Goal: Transaction & Acquisition: Purchase product/service

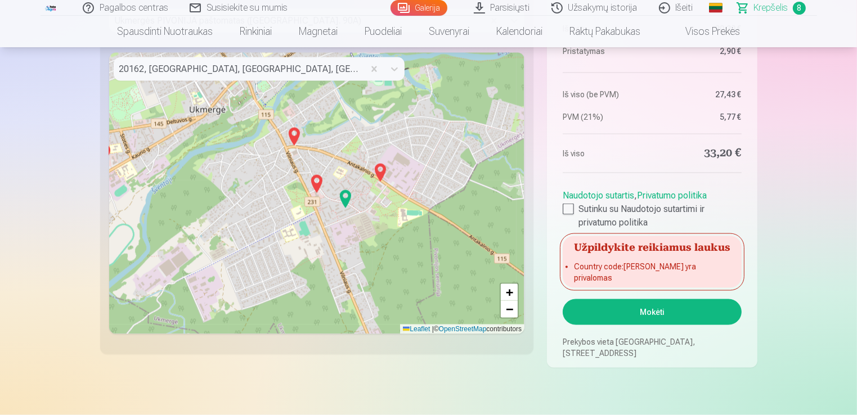
scroll to position [1545, 0]
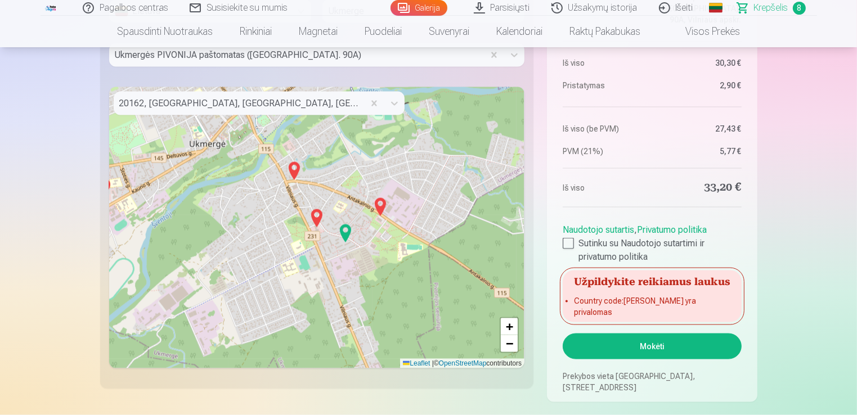
click at [710, 349] on button "Mokėti" at bounding box center [652, 347] width 178 height 26
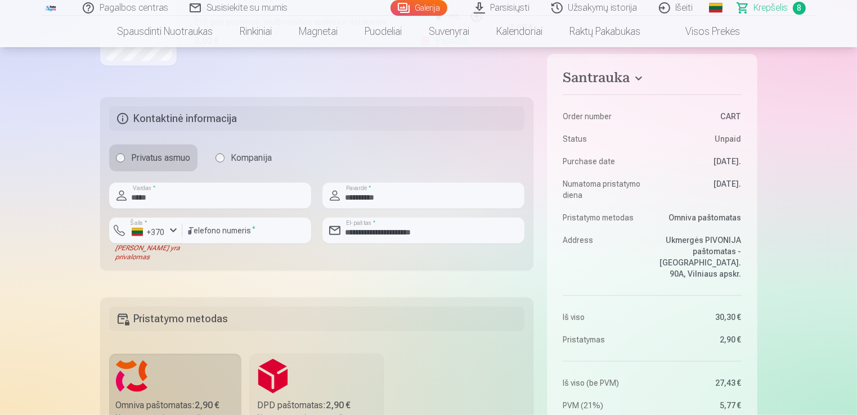
scroll to position [1088, 0]
click at [137, 235] on button "Šalis * +370" at bounding box center [145, 230] width 73 height 26
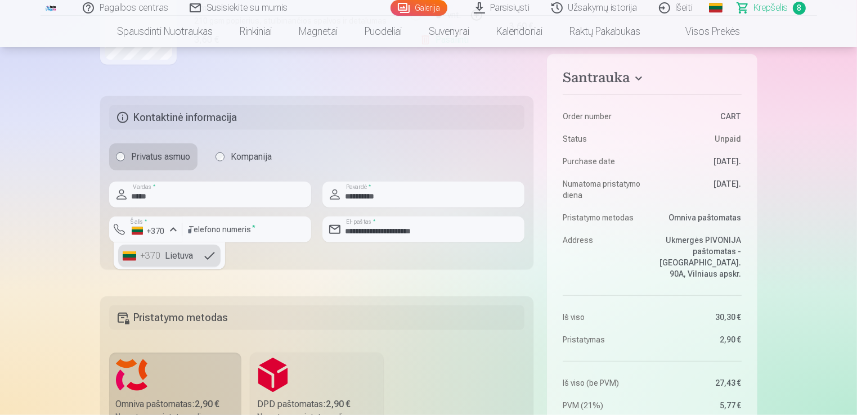
click at [155, 251] on div "+370" at bounding box center [152, 256] width 23 height 14
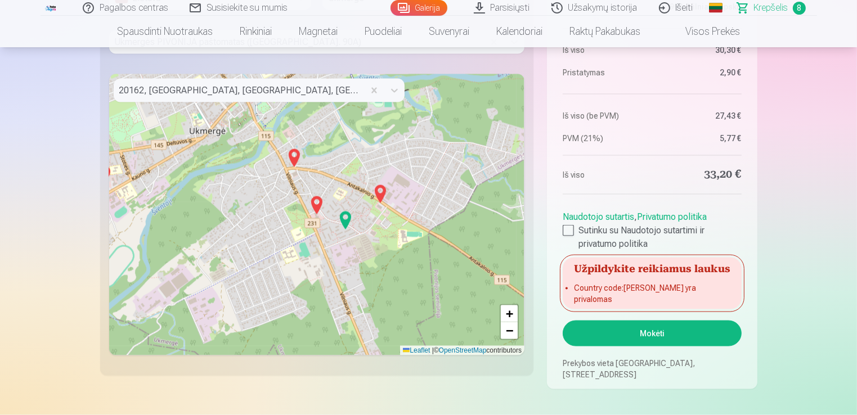
scroll to position [1561, 0]
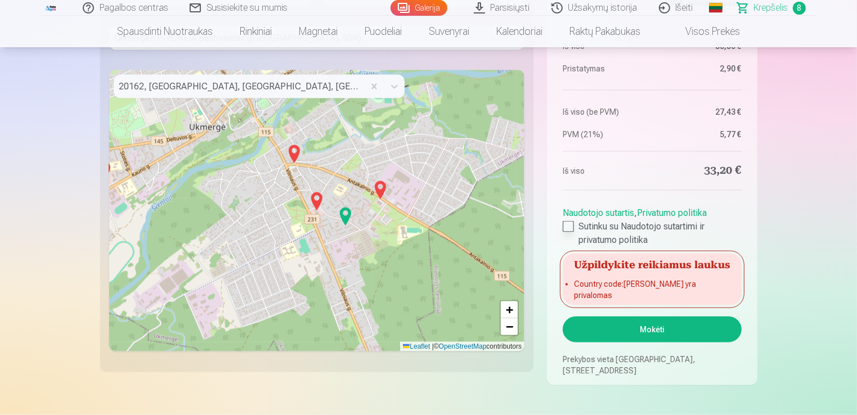
click at [567, 232] on div at bounding box center [568, 226] width 11 height 11
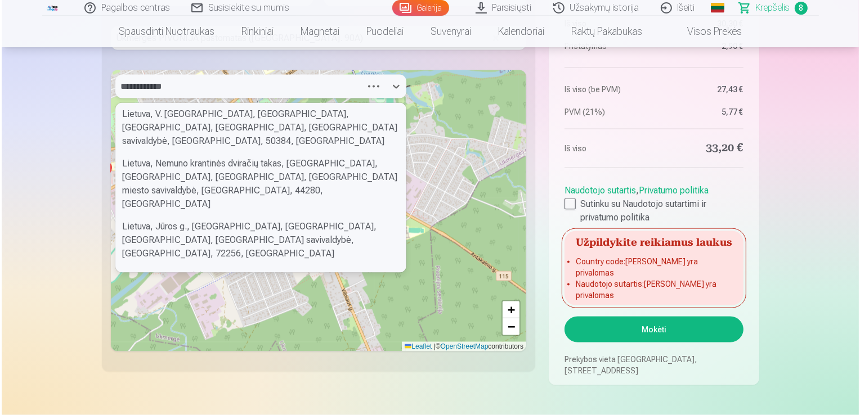
scroll to position [0, 0]
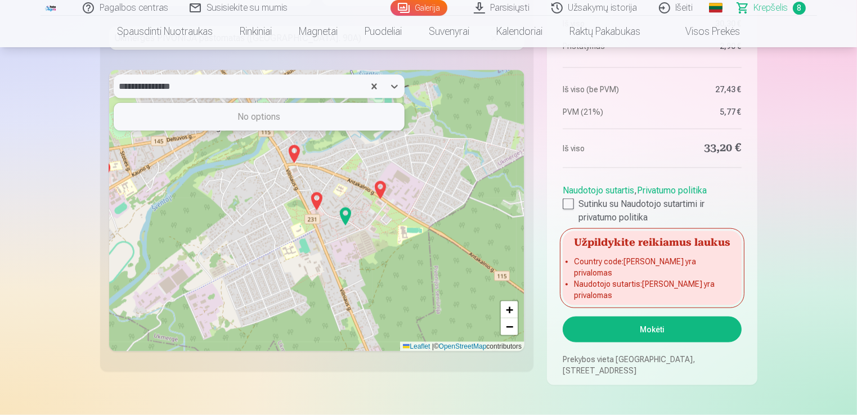
type input "**********"
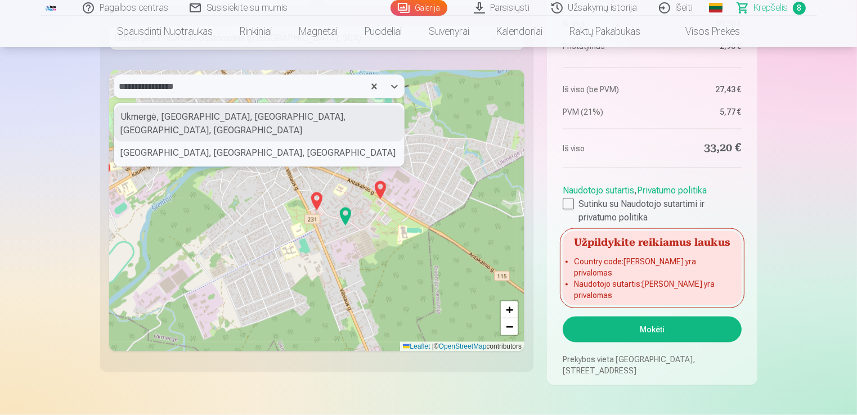
click at [189, 127] on div "Ukmergė, [GEOGRAPHIC_DATA], [GEOGRAPHIC_DATA], [GEOGRAPHIC_DATA], [GEOGRAPHIC_D…" at bounding box center [259, 124] width 290 height 36
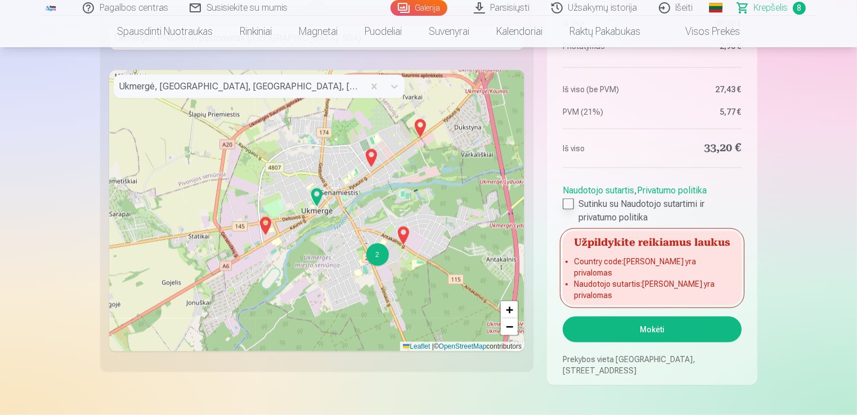
click at [566, 210] on div at bounding box center [568, 204] width 11 height 11
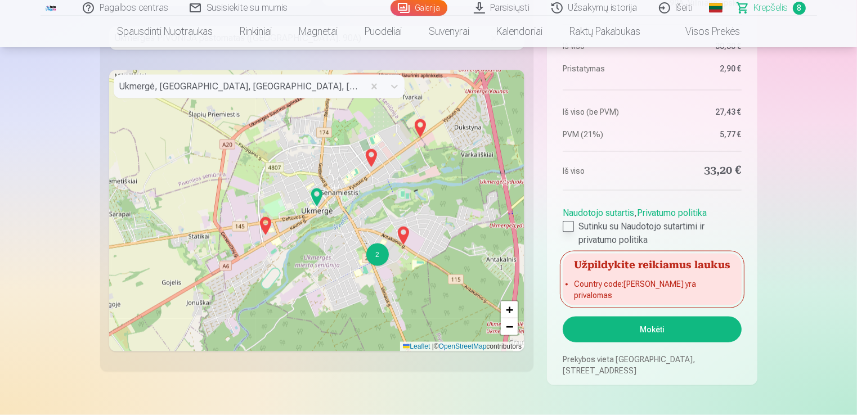
click at [717, 330] on button "Mokėti" at bounding box center [652, 330] width 178 height 26
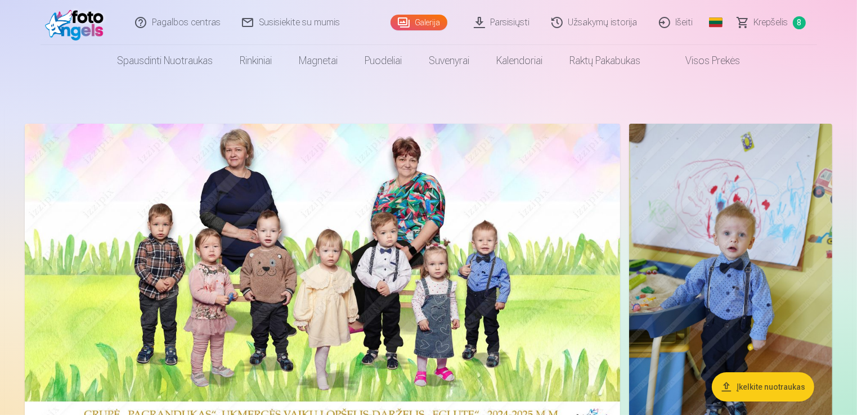
click at [766, 21] on span "Krepšelis" at bounding box center [771, 23] width 34 height 14
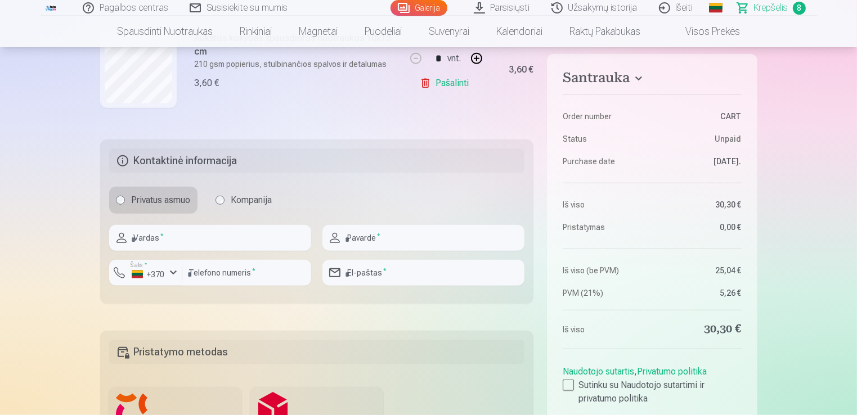
scroll to position [1058, 0]
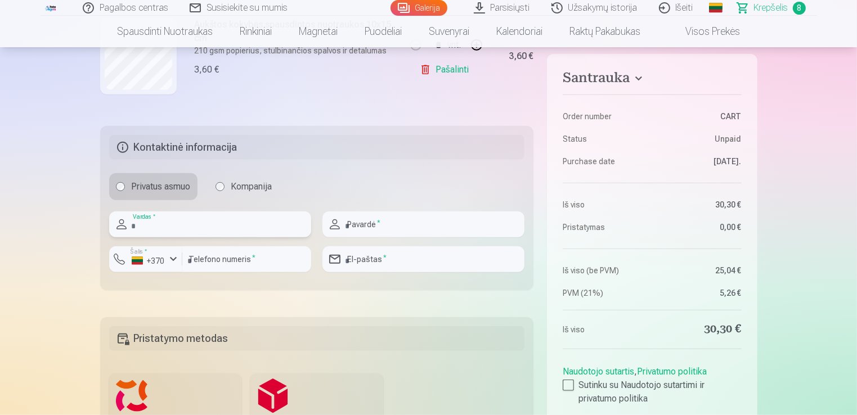
click at [246, 218] on input "text" at bounding box center [210, 225] width 202 height 26
type input "*****"
type input "**********"
type input "********"
type input "**********"
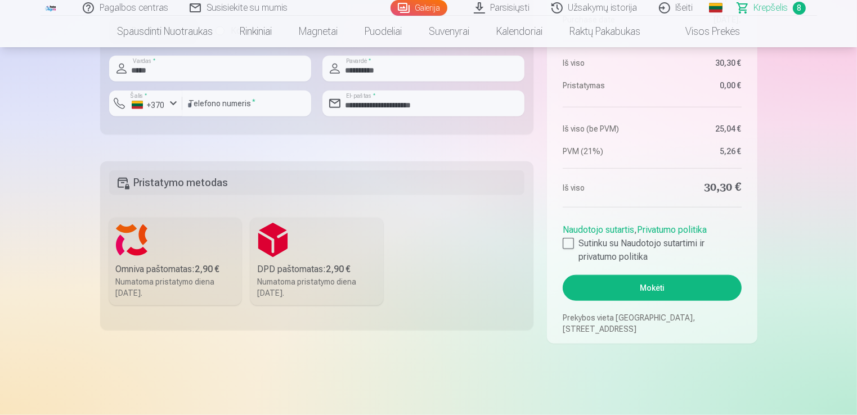
scroll to position [1227, 0]
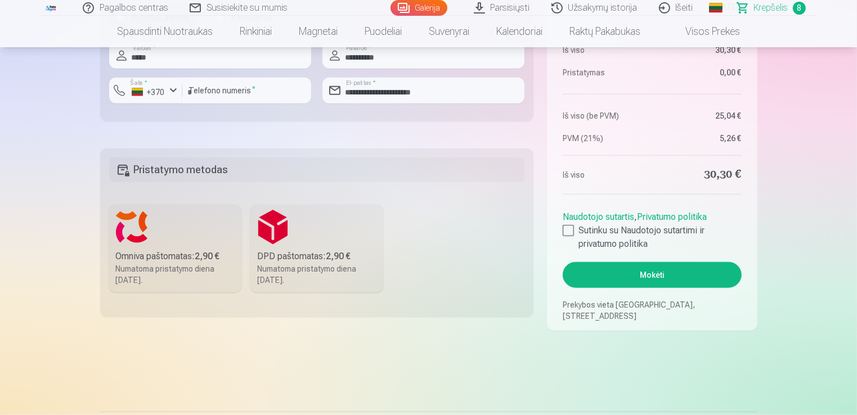
click at [187, 237] on label "Omniva paštomatas : 2,90 € Numatoma pristatymo diena 13.09.2025." at bounding box center [175, 249] width 133 height 88
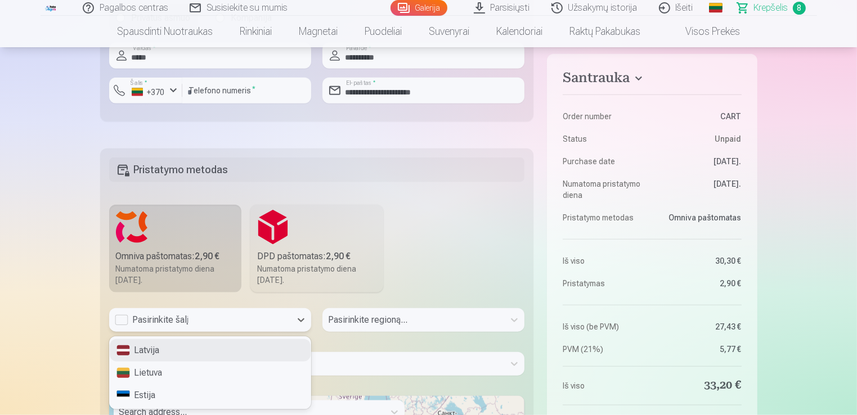
click at [230, 317] on div "Pasirinkite šalį" at bounding box center [200, 320] width 170 height 14
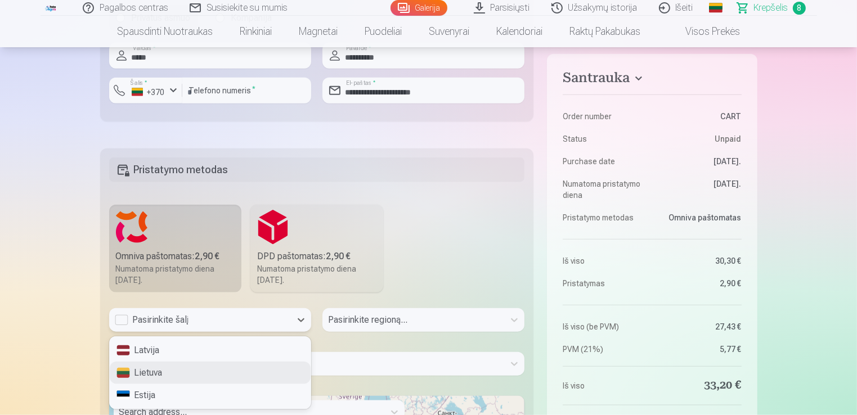
click at [170, 378] on div "Lietuva" at bounding box center [210, 373] width 201 height 23
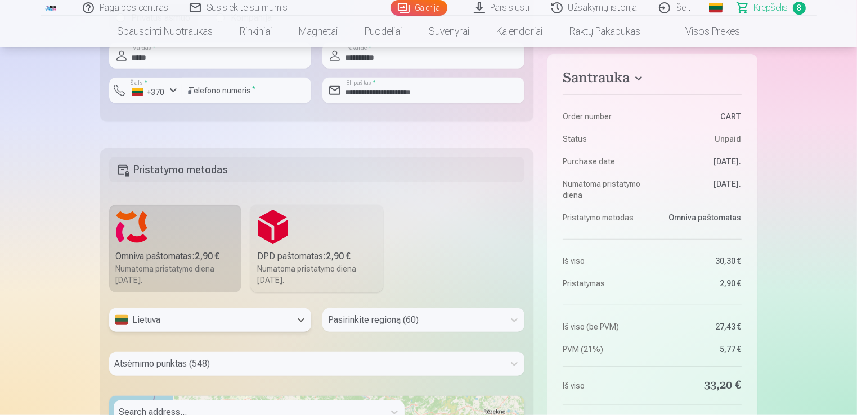
scroll to position [1321, 0]
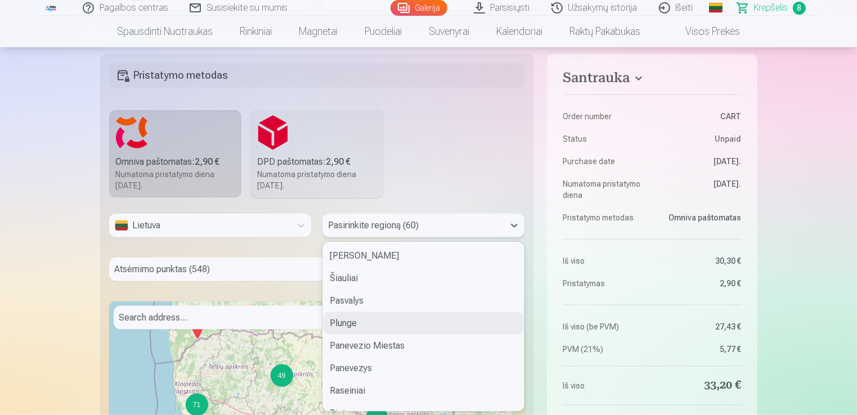
click at [376, 237] on div "60 results available. Use Up and Down to choose options, press Enter to select …" at bounding box center [423, 226] width 202 height 24
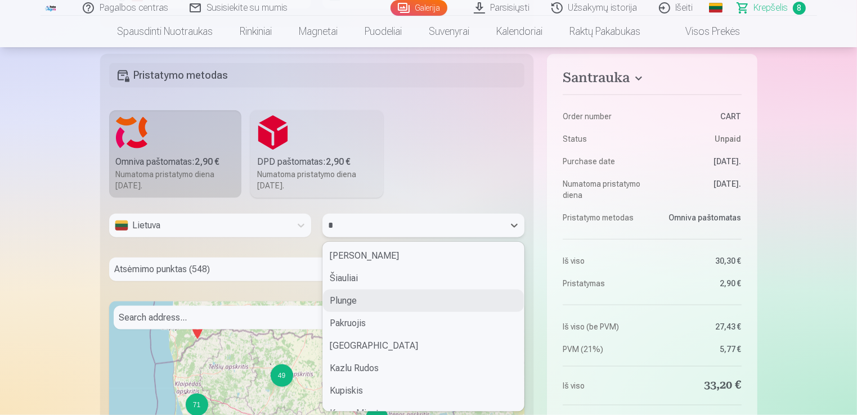
type input "**"
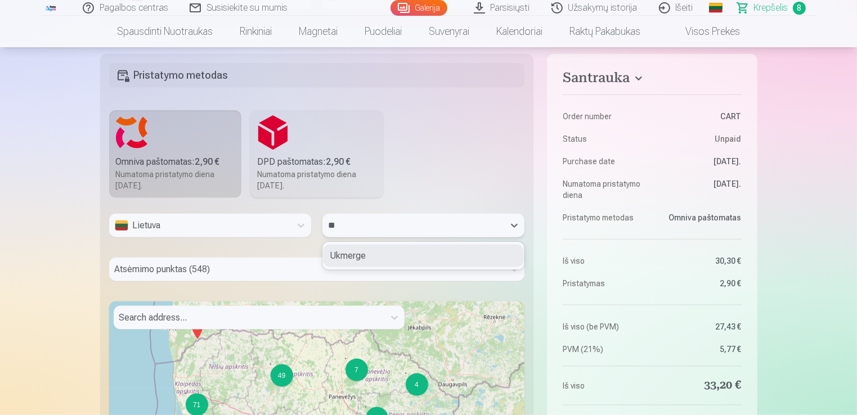
click at [360, 252] on div "Ukmerge" at bounding box center [423, 256] width 201 height 23
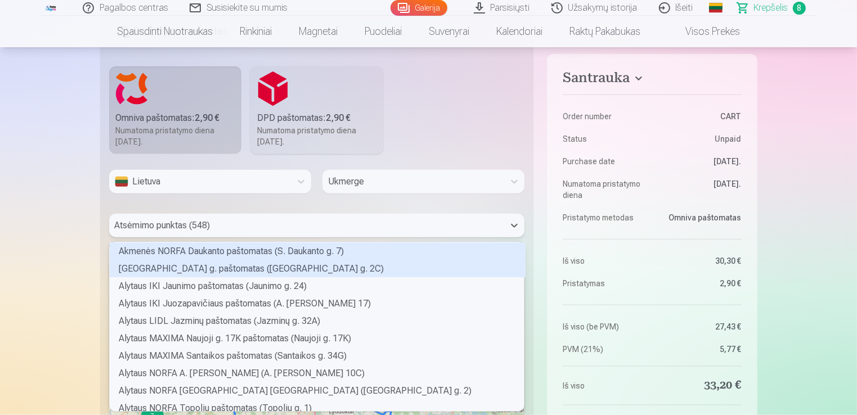
scroll to position [166, 412]
click at [243, 237] on div "548 results available. Use Up and Down to choose options, press Enter to select…" at bounding box center [317, 226] width 416 height 24
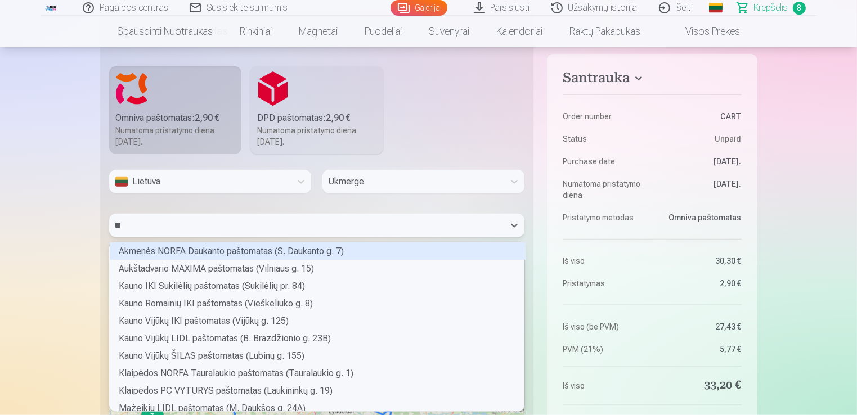
type input "***"
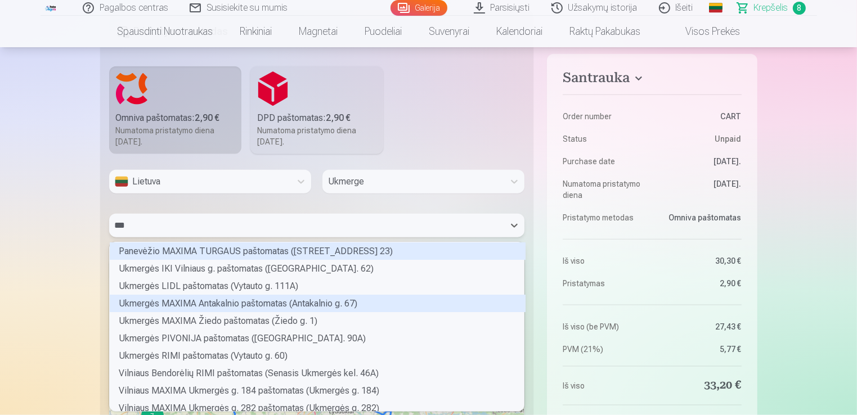
click at [219, 305] on div "Ukmergės MAXIMA Antakalnio paštomatas (Antakalnio g. 67)" at bounding box center [318, 303] width 416 height 17
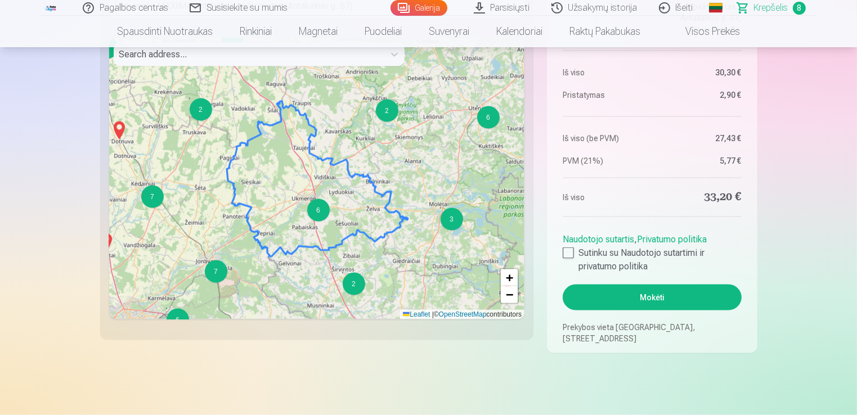
scroll to position [1590, 0]
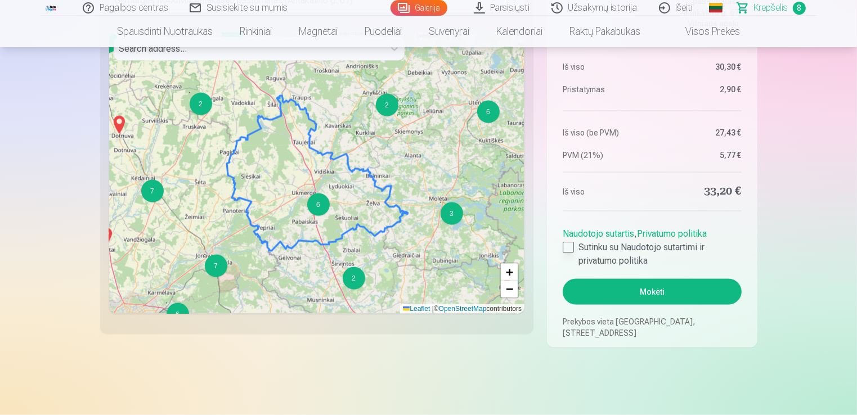
click at [571, 246] on div at bounding box center [568, 247] width 11 height 11
click at [646, 291] on button "Mokėti" at bounding box center [652, 292] width 178 height 26
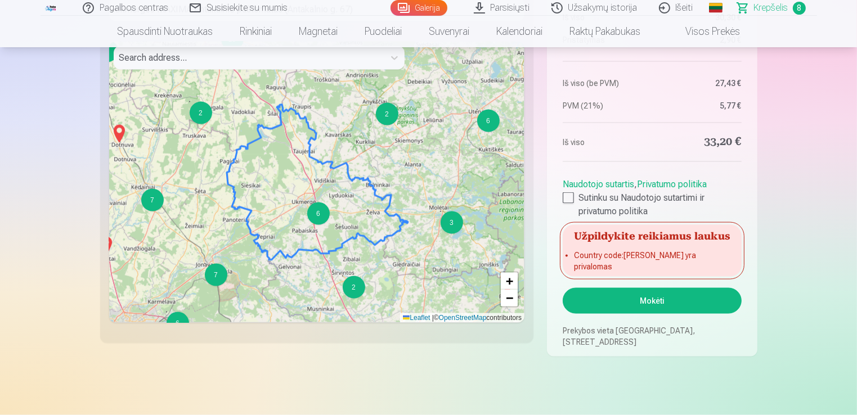
click at [643, 299] on button "Mokėti" at bounding box center [652, 301] width 178 height 26
click at [670, 300] on button "Mokėti" at bounding box center [652, 301] width 178 height 26
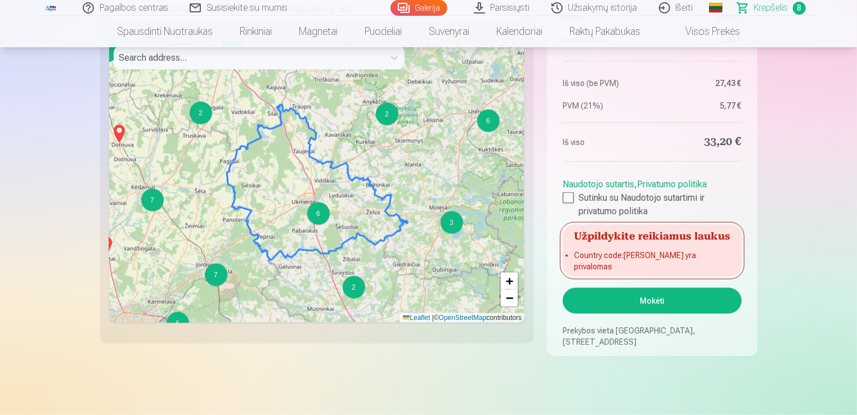
click at [656, 302] on button "Mokėti" at bounding box center [652, 301] width 178 height 26
click at [639, 295] on button "Mokėti" at bounding box center [652, 301] width 178 height 26
click at [649, 298] on button "Mokėti" at bounding box center [652, 301] width 178 height 26
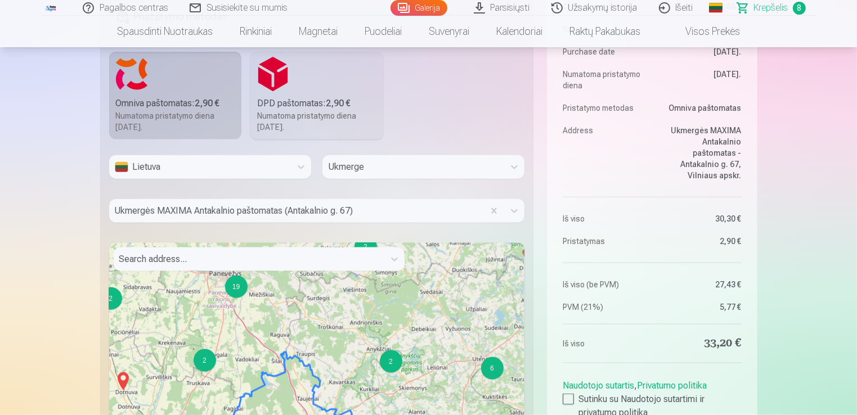
scroll to position [1384, 0]
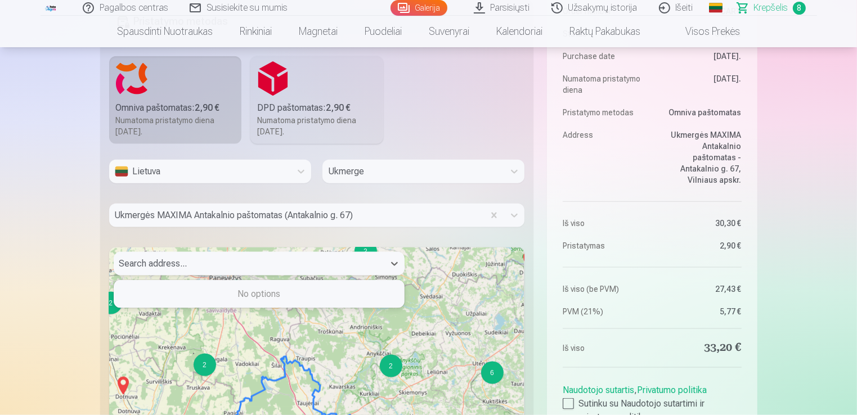
type input "*"
type input "**********"
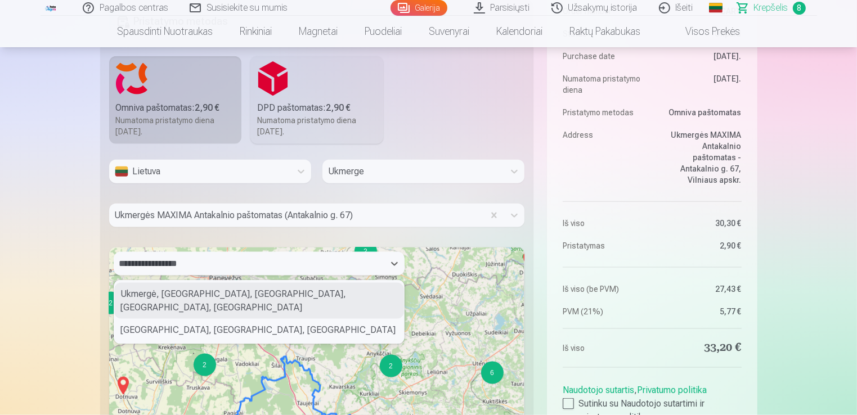
click at [207, 304] on div "Ukmergė, [GEOGRAPHIC_DATA], [GEOGRAPHIC_DATA], [GEOGRAPHIC_DATA], [GEOGRAPHIC_D…" at bounding box center [259, 301] width 290 height 36
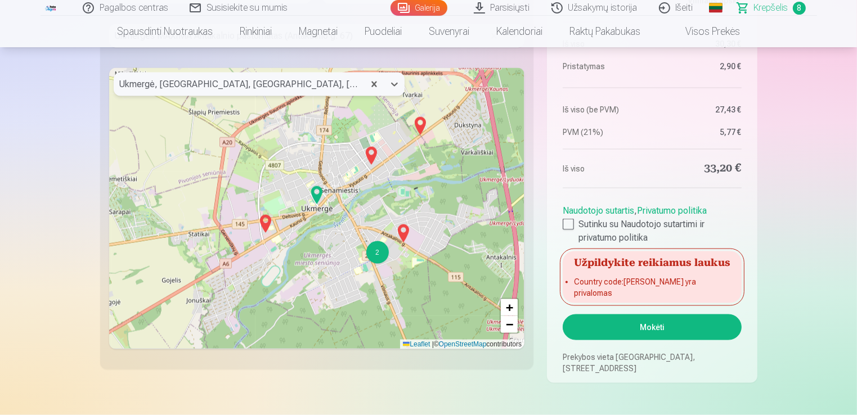
scroll to position [1570, 0]
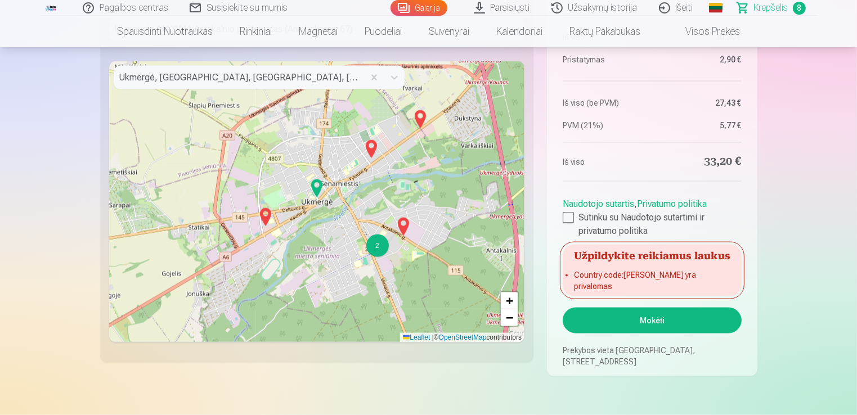
click at [592, 323] on button "Mokėti" at bounding box center [652, 321] width 178 height 26
click at [672, 324] on button "Mokėti" at bounding box center [652, 321] width 178 height 26
click at [677, 325] on button "Mokėti" at bounding box center [652, 321] width 178 height 26
click at [672, 331] on button "Mokėti" at bounding box center [652, 321] width 178 height 26
click at [667, 324] on button "Mokėti" at bounding box center [652, 321] width 178 height 26
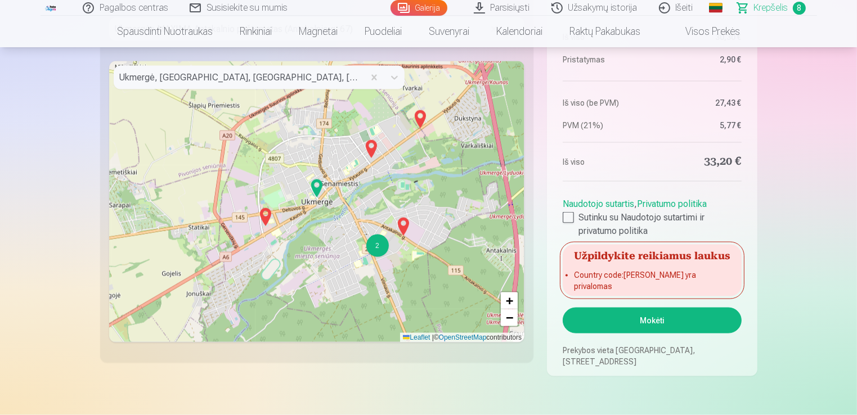
click at [672, 320] on button "Mokėti" at bounding box center [652, 321] width 178 height 26
click at [713, 324] on button "Mokėti" at bounding box center [652, 321] width 178 height 26
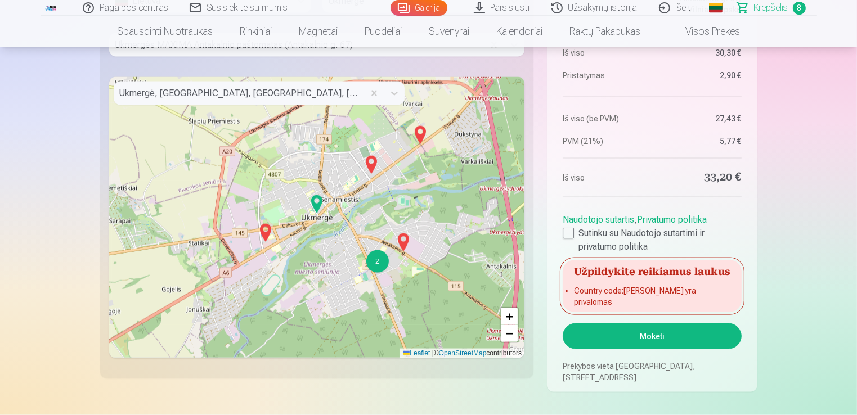
scroll to position [1555, 0]
click at [719, 335] on button "Mokėti" at bounding box center [652, 336] width 178 height 26
click at [576, 253] on label "Sutinku su Naudotojo sutartimi ir privatumo politika" at bounding box center [652, 239] width 178 height 27
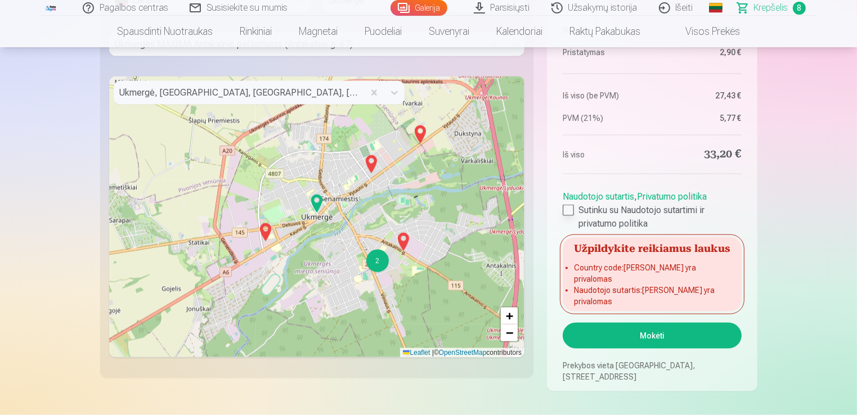
click at [569, 216] on div at bounding box center [568, 210] width 11 height 11
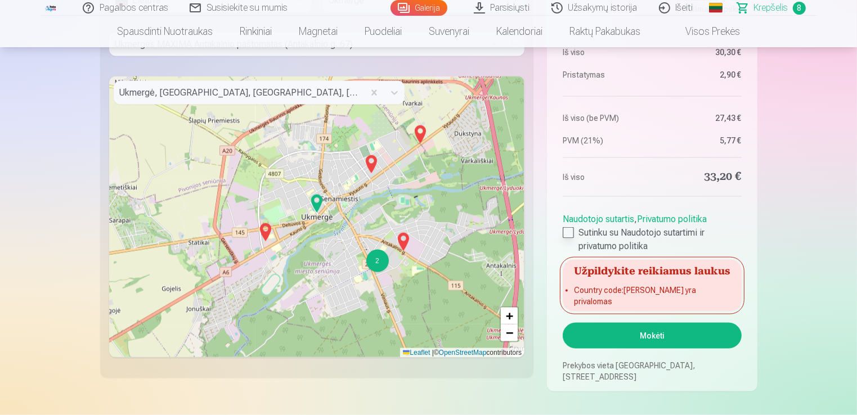
click at [697, 335] on button "Mokėti" at bounding box center [652, 336] width 178 height 26
click at [647, 345] on button "Mokėti" at bounding box center [652, 336] width 178 height 26
click at [641, 353] on aside "Santrauka Order number CART Status Unpaid Purchase date 26.08.2025. Numatoma pr…" at bounding box center [652, 85] width 210 height 614
click at [640, 342] on button "Mokėti" at bounding box center [652, 336] width 178 height 26
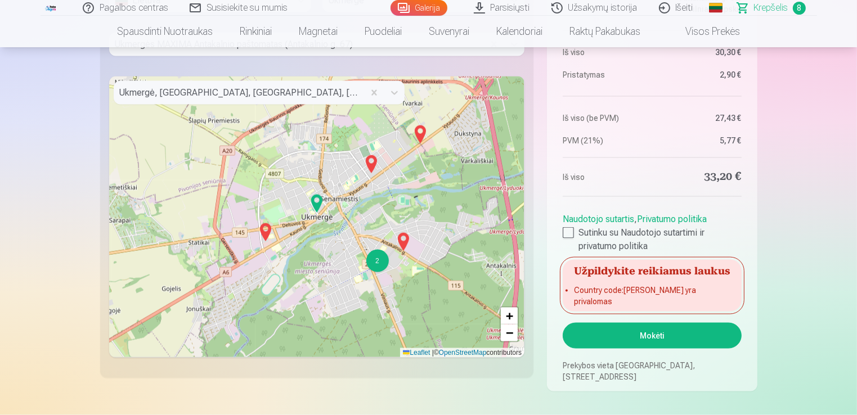
click at [640, 342] on button "Mokėti" at bounding box center [652, 336] width 178 height 26
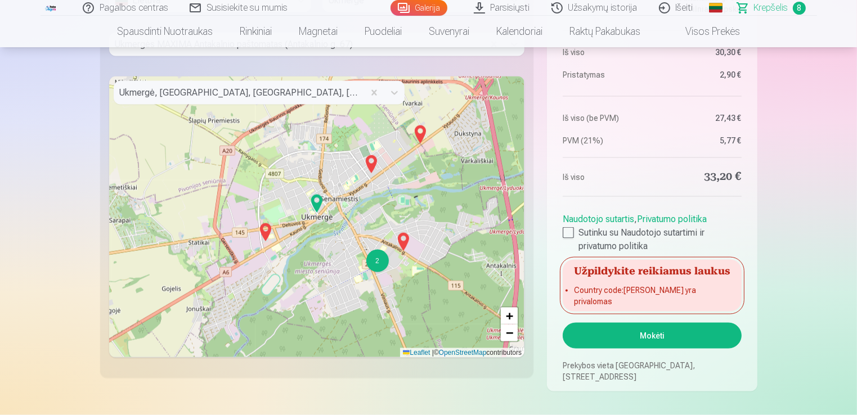
click at [640, 342] on button "Mokėti" at bounding box center [652, 336] width 178 height 26
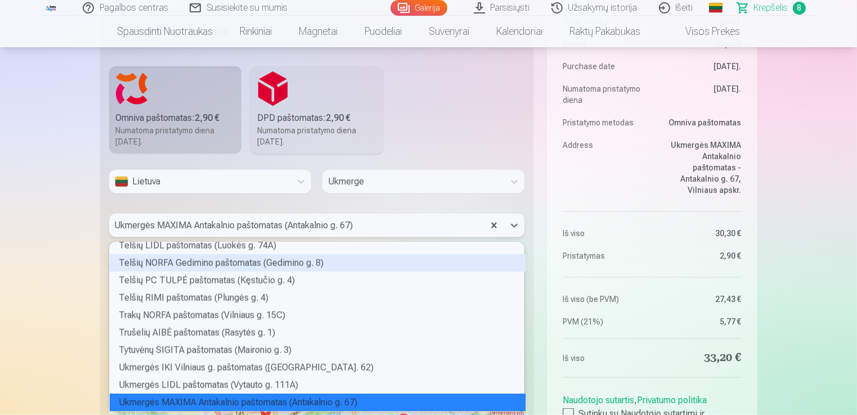
scroll to position [166, 412]
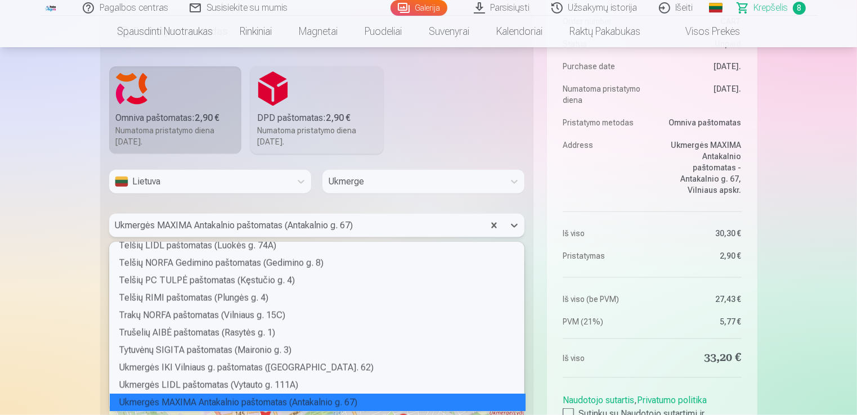
drag, startPoint x: 356, startPoint y: 263, endPoint x: 361, endPoint y: 226, distance: 36.9
click at [361, 226] on div "Ukmergės MAXIMA Antakalnio paštomatas (Antakalnio g. 67)" at bounding box center [296, 226] width 375 height 24
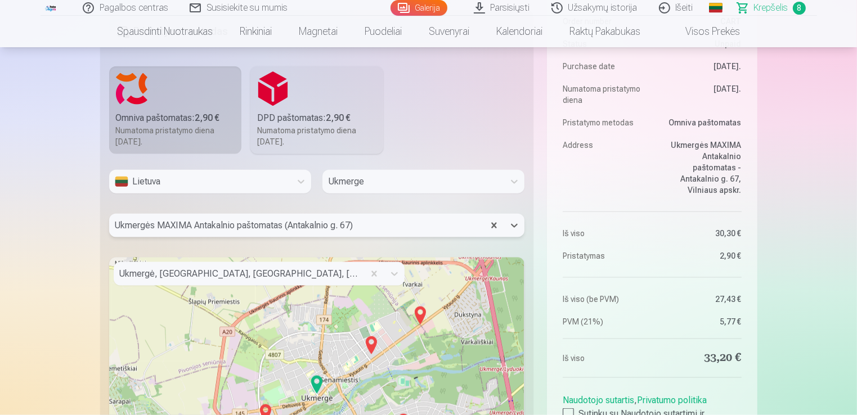
click at [361, 226] on div at bounding box center [297, 226] width 364 height 16
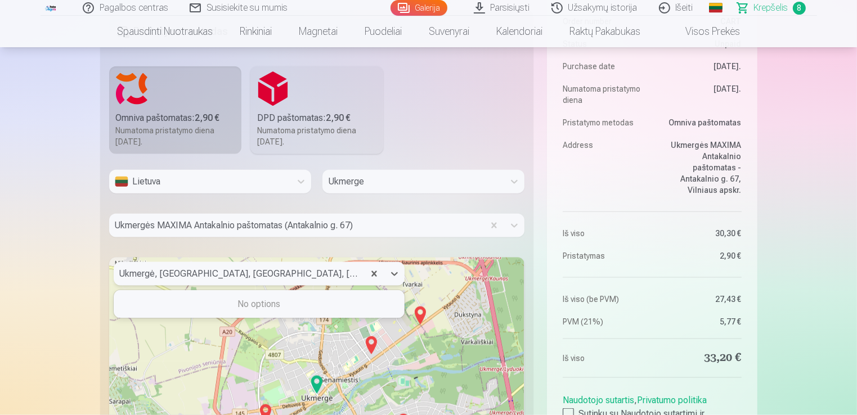
click at [116, 274] on div "Ukmergė, [GEOGRAPHIC_DATA], [GEOGRAPHIC_DATA], [GEOGRAPHIC_DATA], [GEOGRAPHIC_D…" at bounding box center [239, 274] width 250 height 24
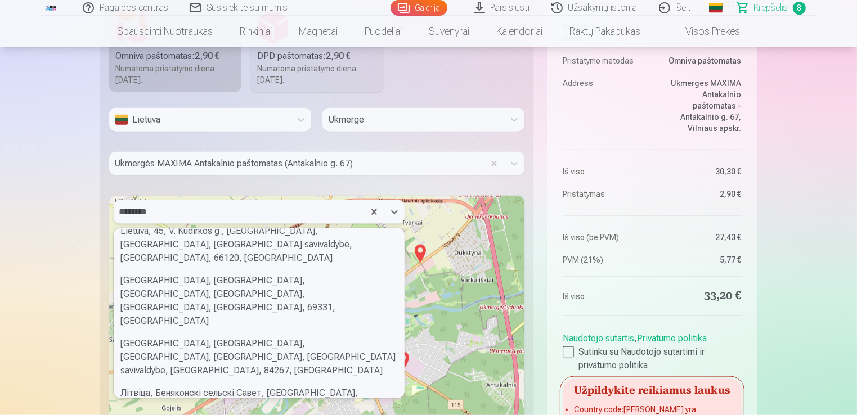
scroll to position [0, 0]
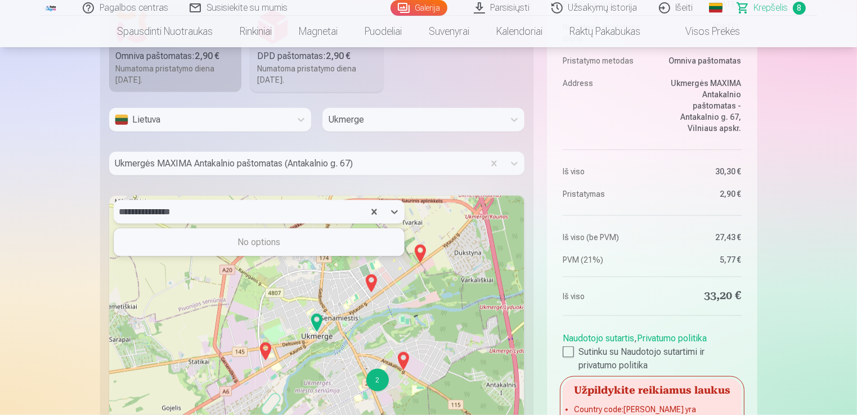
type input "**********"
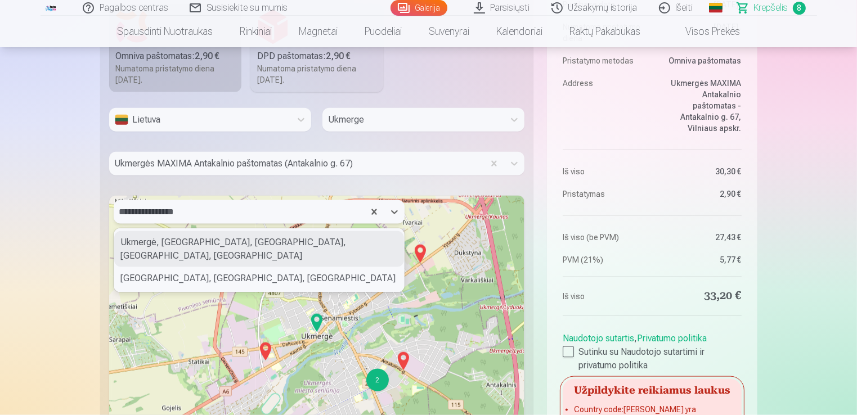
click at [196, 249] on div "Ukmergė, [GEOGRAPHIC_DATA], [GEOGRAPHIC_DATA], [GEOGRAPHIC_DATA], [GEOGRAPHIC_D…" at bounding box center [259, 249] width 290 height 36
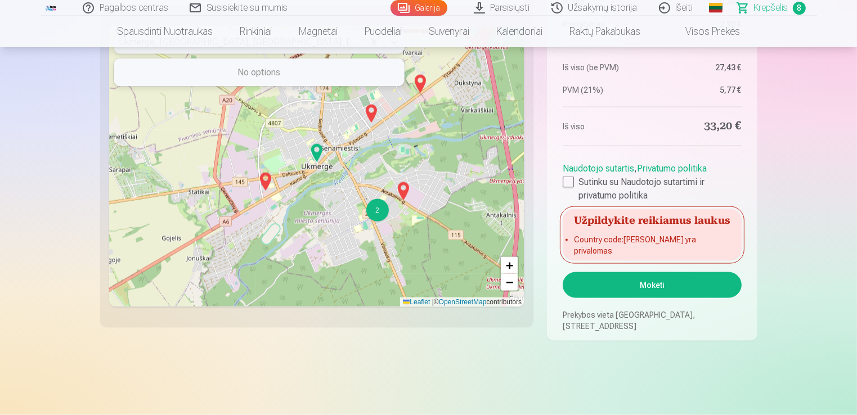
scroll to position [1610, 0]
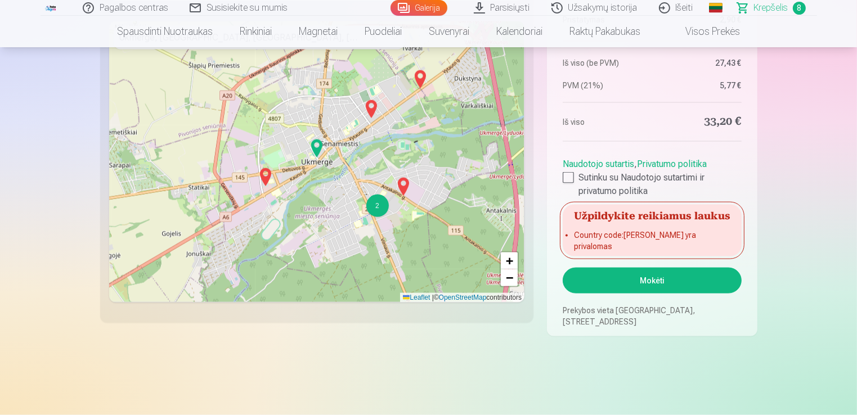
click at [645, 287] on button "Mokėti" at bounding box center [652, 281] width 178 height 26
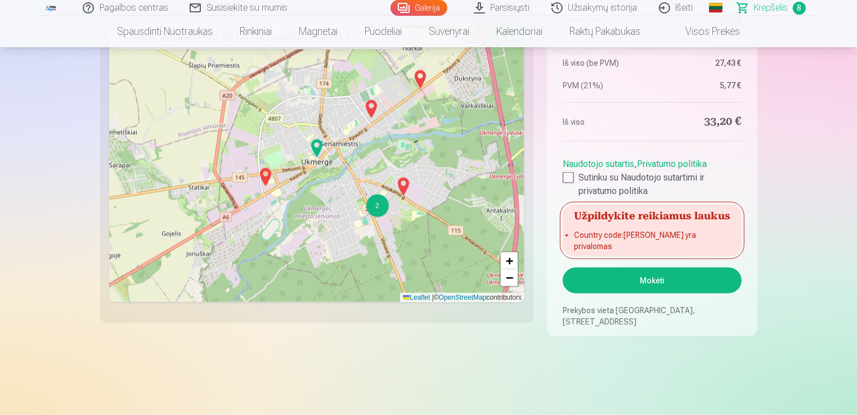
click at [645, 287] on button "Mokėti" at bounding box center [652, 281] width 178 height 26
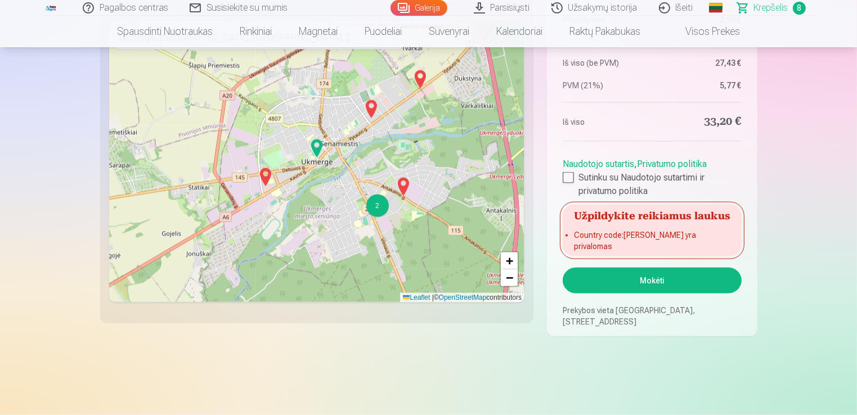
click at [643, 280] on button "Mokėti" at bounding box center [652, 281] width 178 height 26
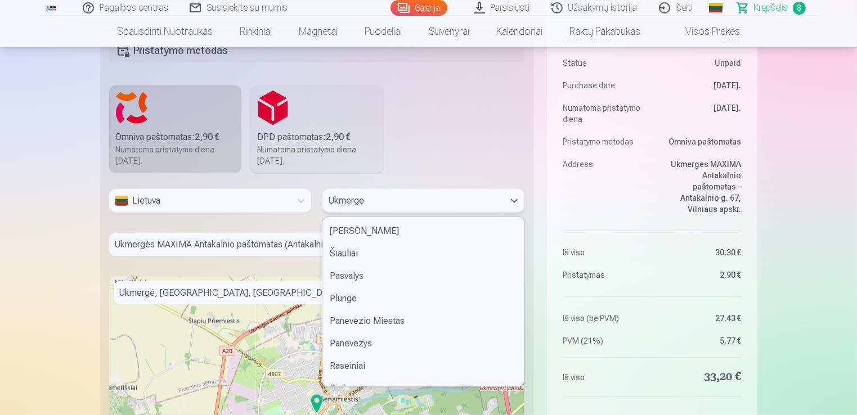
scroll to position [1056, 0]
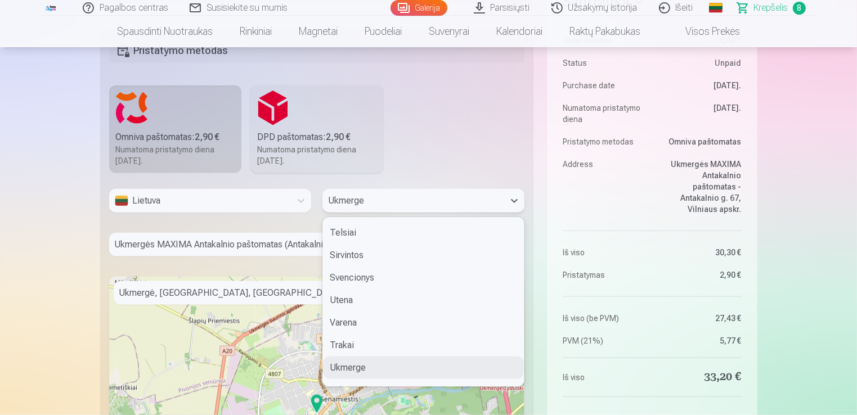
click at [328, 199] on input "text" at bounding box center [329, 201] width 2 height 14
type input "*"
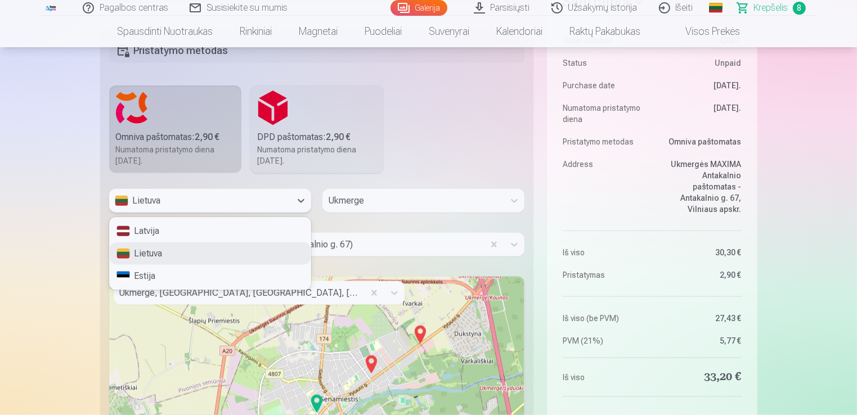
click at [263, 197] on div "Lietuva" at bounding box center [200, 201] width 170 height 14
click at [196, 253] on div "Lietuva" at bounding box center [210, 254] width 201 height 23
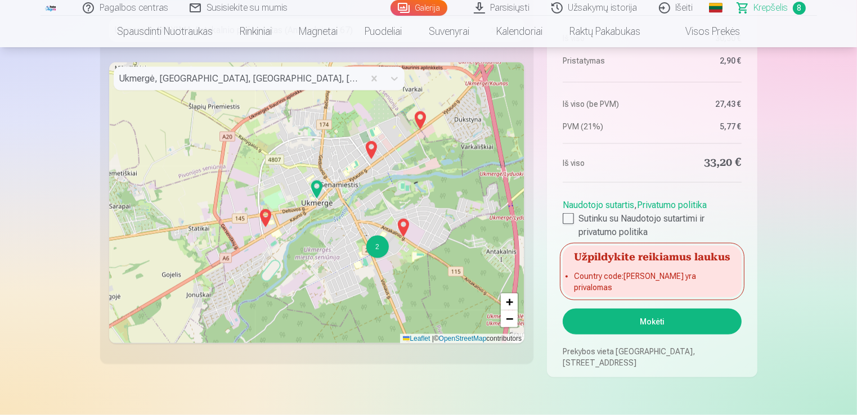
scroll to position [1570, 0]
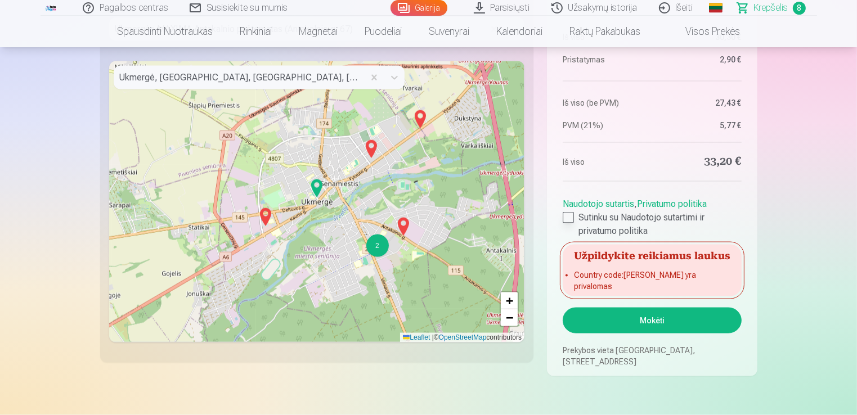
click at [563, 223] on div at bounding box center [568, 217] width 11 height 11
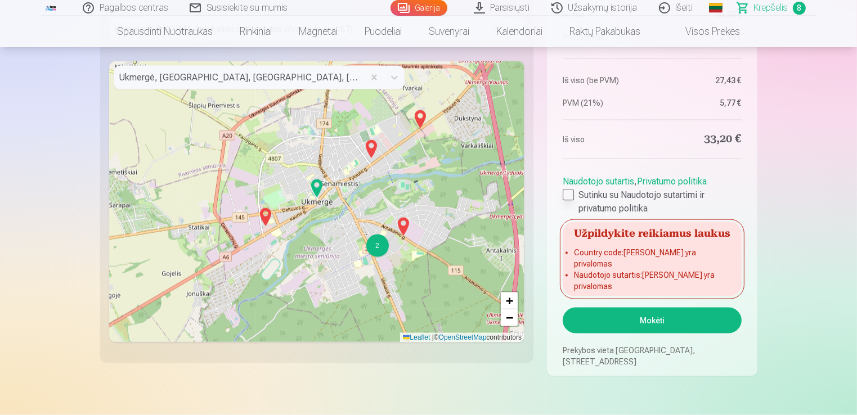
click at [572, 201] on div at bounding box center [568, 195] width 11 height 11
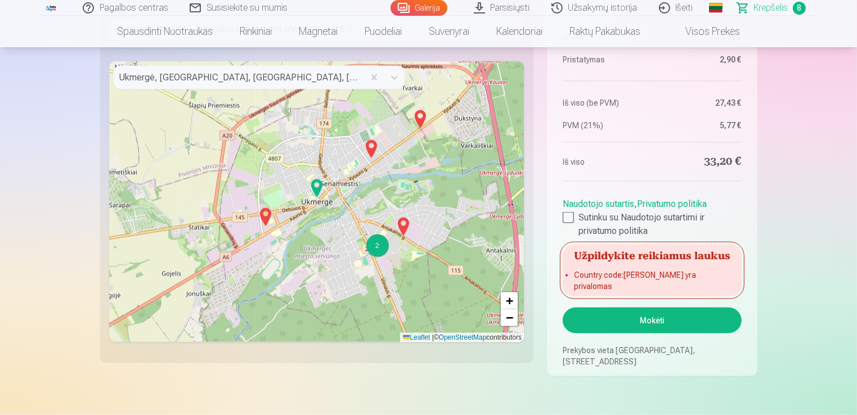
click at [626, 321] on button "Mokėti" at bounding box center [652, 321] width 178 height 26
click at [641, 324] on button "Mokėti" at bounding box center [652, 321] width 178 height 26
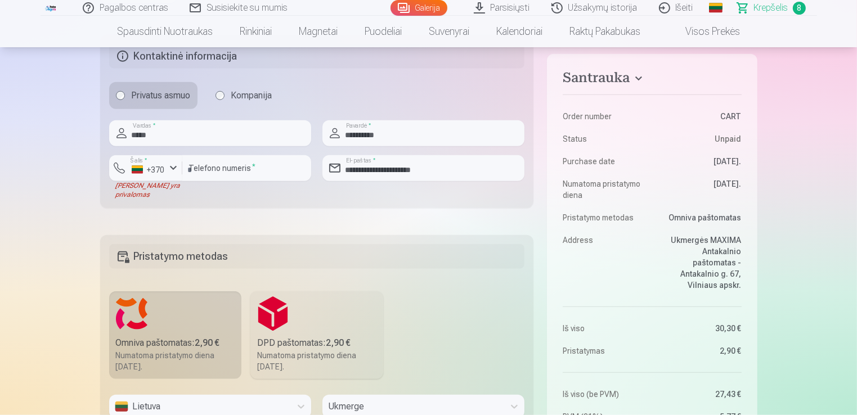
scroll to position [1123, 0]
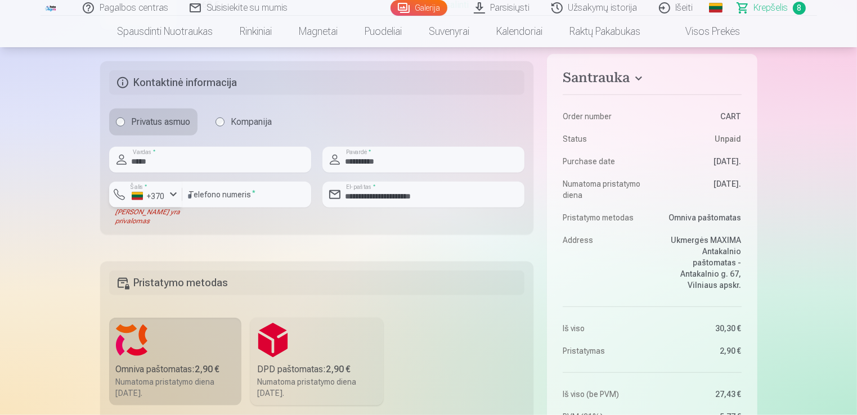
click at [172, 192] on div "button" at bounding box center [174, 195] width 14 height 14
click at [141, 217] on li "+370 Lietuva" at bounding box center [169, 221] width 102 height 23
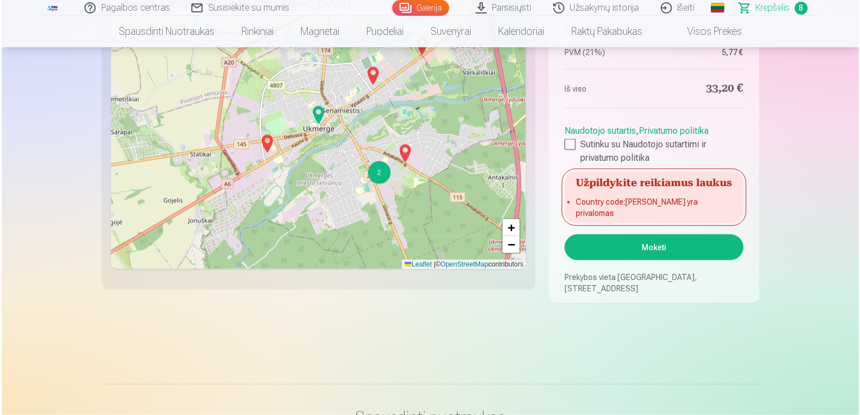
scroll to position [1646, 0]
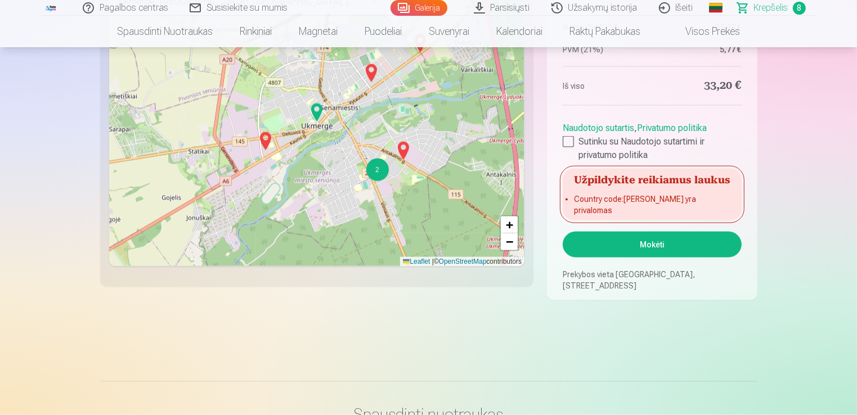
click at [667, 249] on button "Mokėti" at bounding box center [652, 245] width 178 height 26
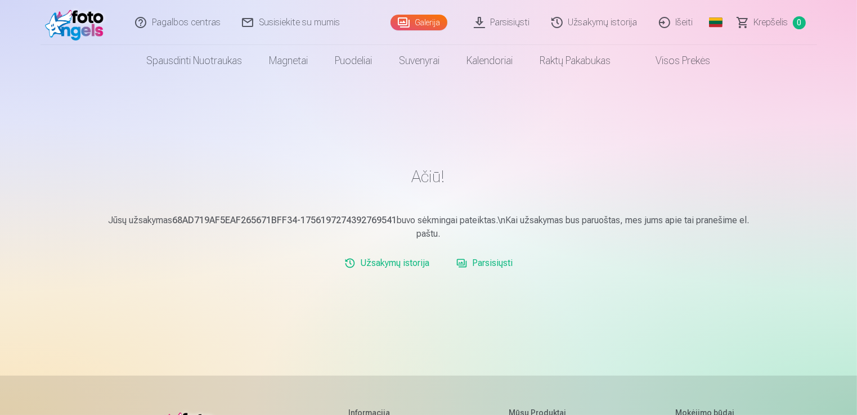
drag, startPoint x: 828, startPoint y: 0, endPoint x: 339, endPoint y: 133, distance: 506.3
click at [339, 133] on div "Ačiū! Jūsų užsakymas 68AD719AF5EAF265671BFF34-1756197274392769541 buvo sėkminga…" at bounding box center [428, 342] width 675 height 685
click at [79, 31] on img at bounding box center [77, 23] width 65 height 36
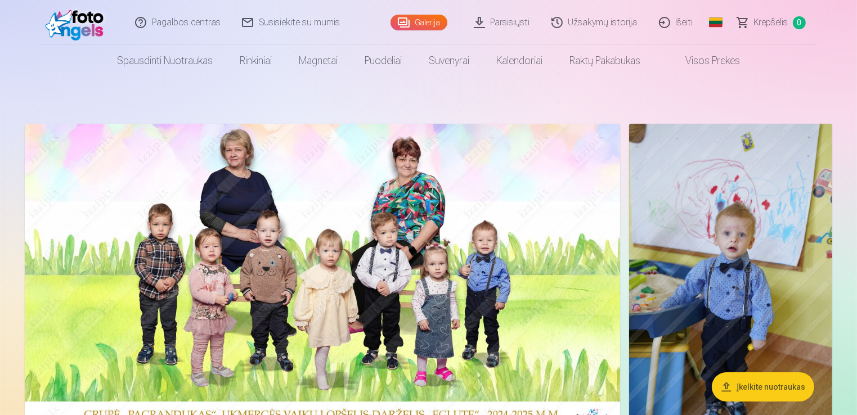
click at [674, 20] on link "Išeiti" at bounding box center [677, 22] width 56 height 45
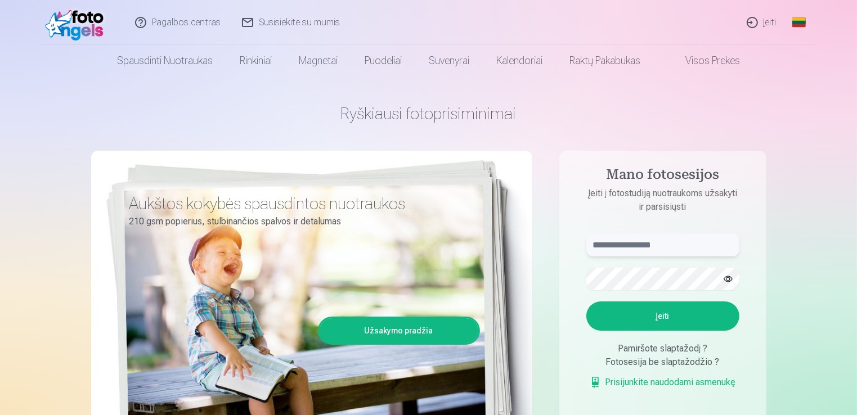
click at [640, 243] on input "text" at bounding box center [662, 245] width 153 height 23
type input "*"
type input "**********"
click at [641, 316] on button "Įeiti" at bounding box center [662, 316] width 153 height 29
